Goal: Information Seeking & Learning: Learn about a topic

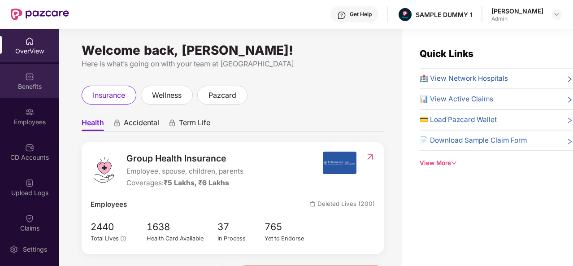
click at [22, 83] on div "Benefits" at bounding box center [29, 86] width 59 height 9
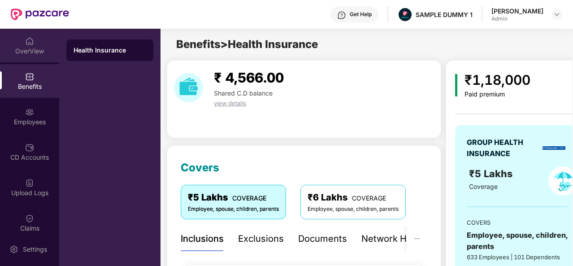
click at [22, 47] on div "OverView" at bounding box center [29, 51] width 59 height 9
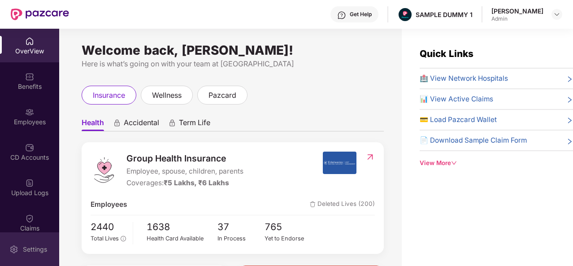
click at [32, 259] on div "Settings" at bounding box center [29, 249] width 59 height 34
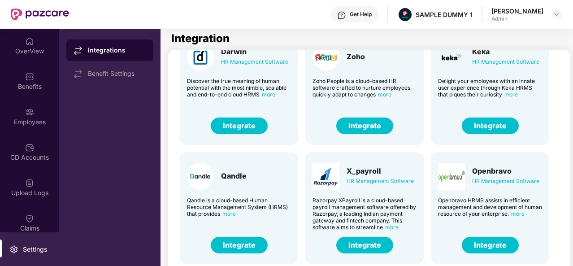
scroll to position [43, 0]
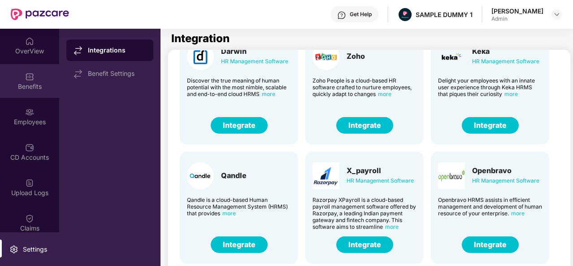
click at [38, 92] on div "Benefits" at bounding box center [29, 81] width 59 height 34
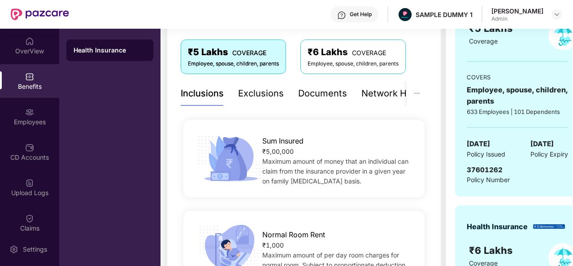
scroll to position [135, 0]
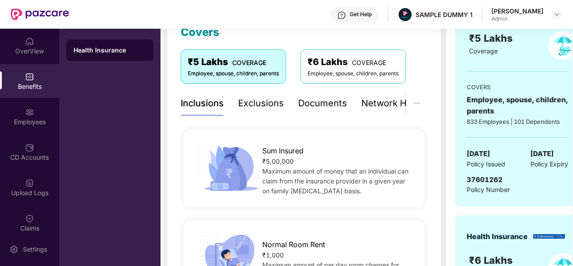
click at [264, 103] on div "Exclusions" at bounding box center [261, 103] width 46 height 14
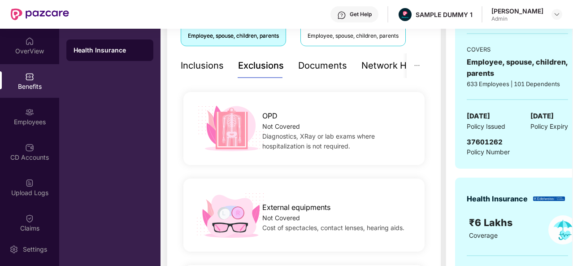
scroll to position [124, 0]
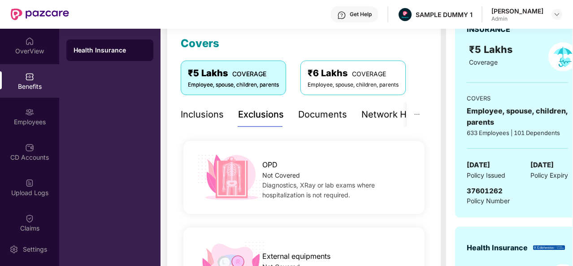
click at [317, 110] on div "Documents" at bounding box center [322, 115] width 49 height 14
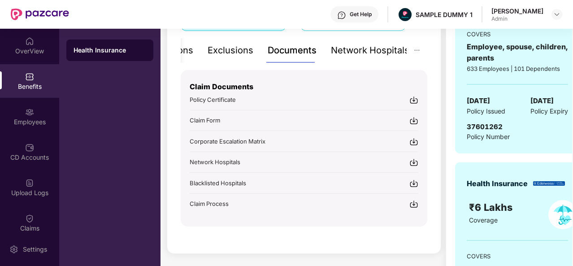
scroll to position [188, 0]
click at [376, 48] on div "Network Hospitals" at bounding box center [370, 51] width 78 height 14
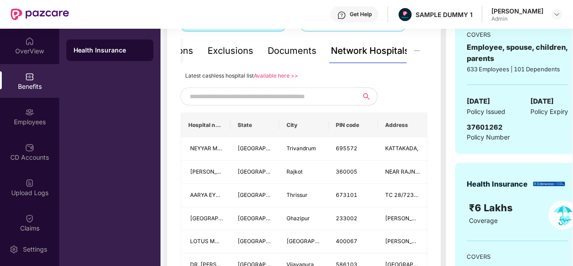
click at [276, 90] on input "text" at bounding box center [266, 96] width 153 height 13
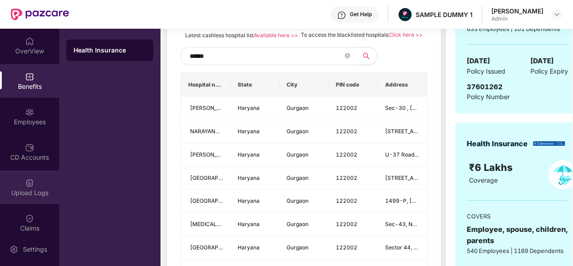
scroll to position [100, 0]
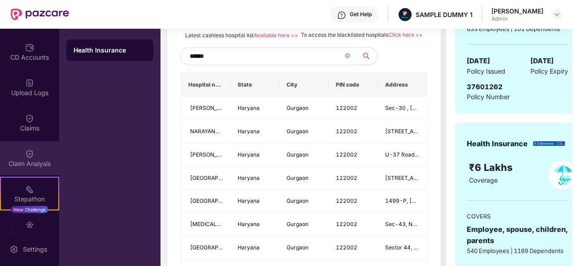
type input "******"
click at [37, 160] on div "Claim Analysis" at bounding box center [29, 163] width 59 height 9
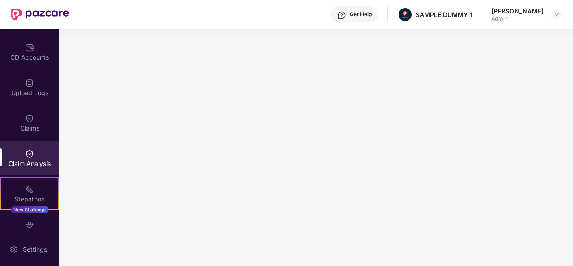
click at [378, 14] on div "Get Help" at bounding box center [354, 14] width 48 height 16
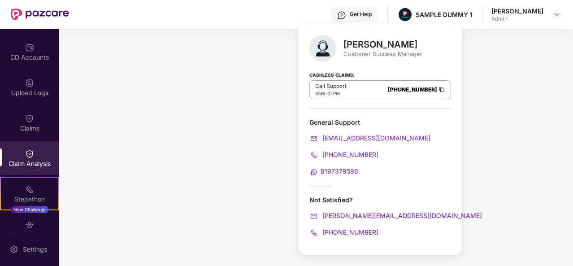
click at [276, 10] on div "Get Help SAMPLE DUMMY 1 [PERSON_NAME] Admin" at bounding box center [315, 14] width 493 height 29
